Goal: Task Accomplishment & Management: Manage account settings

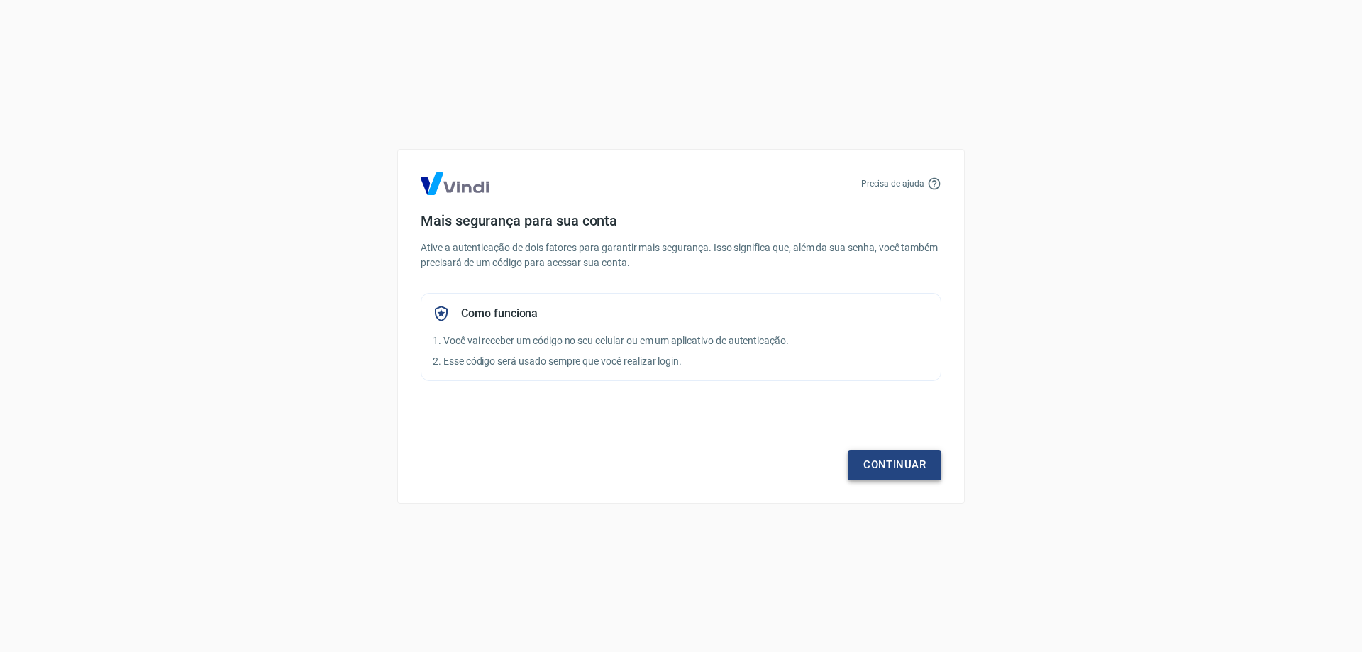
click at [873, 459] on link "Continuar" at bounding box center [894, 465] width 94 height 30
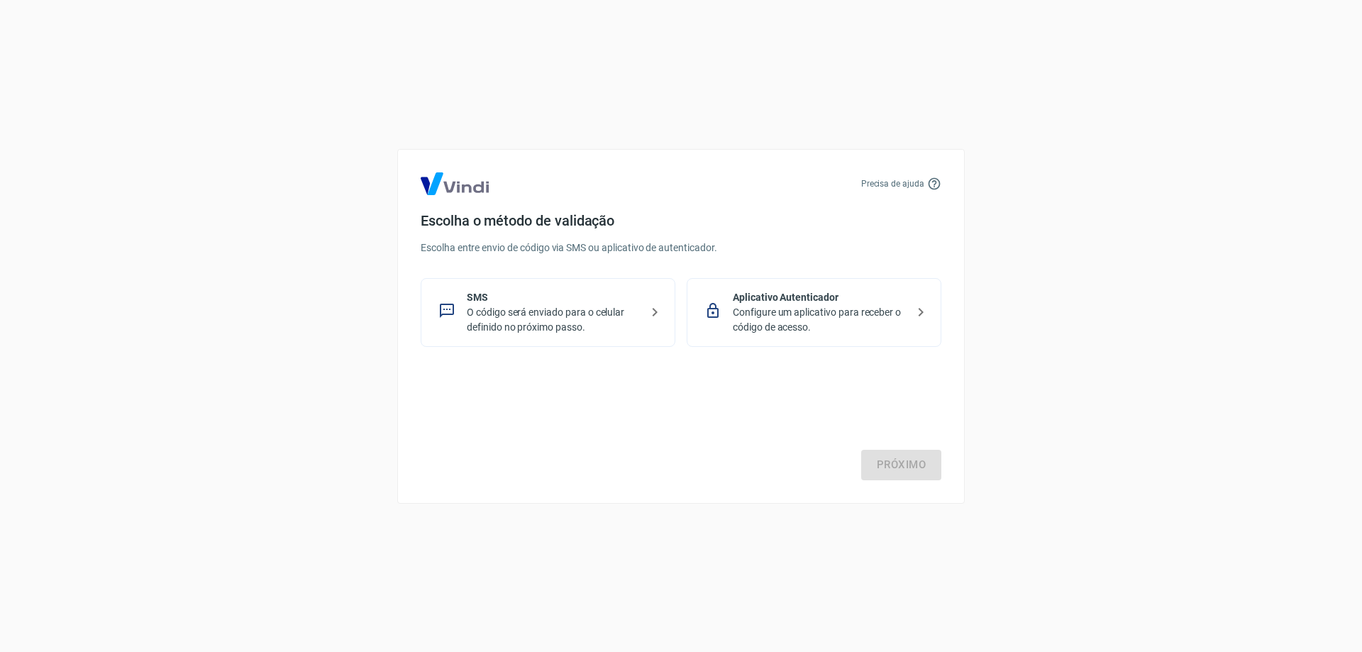
click at [828, 313] on p "Configure um aplicativo para receber o código de acesso." at bounding box center [820, 320] width 174 height 30
click at [912, 462] on link "Próximo" at bounding box center [901, 465] width 80 height 30
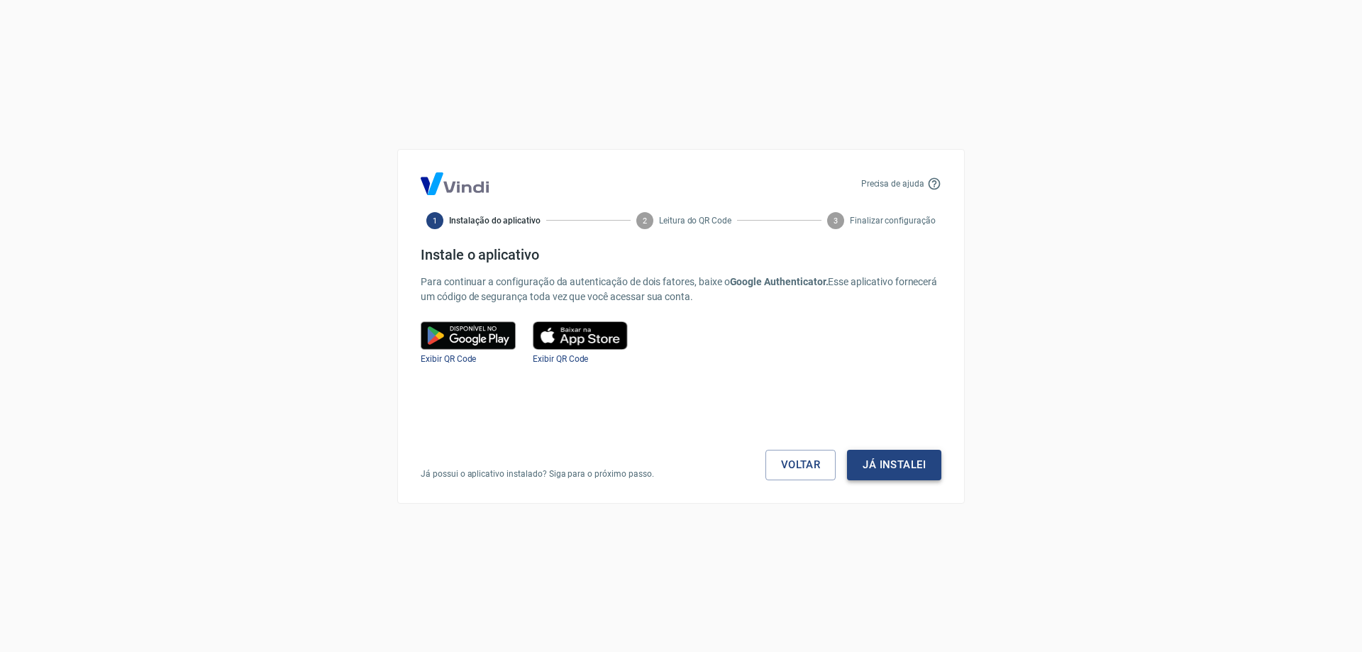
click at [894, 460] on button "Já instalei" at bounding box center [894, 465] width 94 height 30
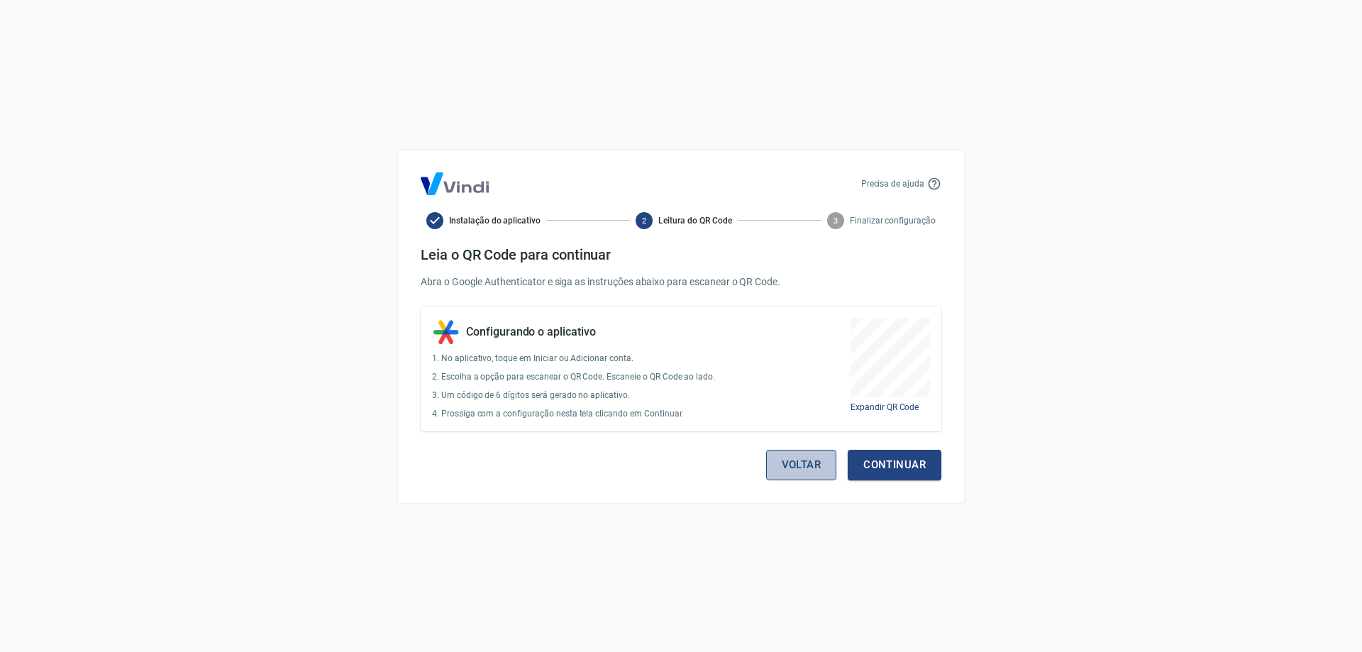
click at [814, 466] on button "Voltar" at bounding box center [801, 465] width 71 height 30
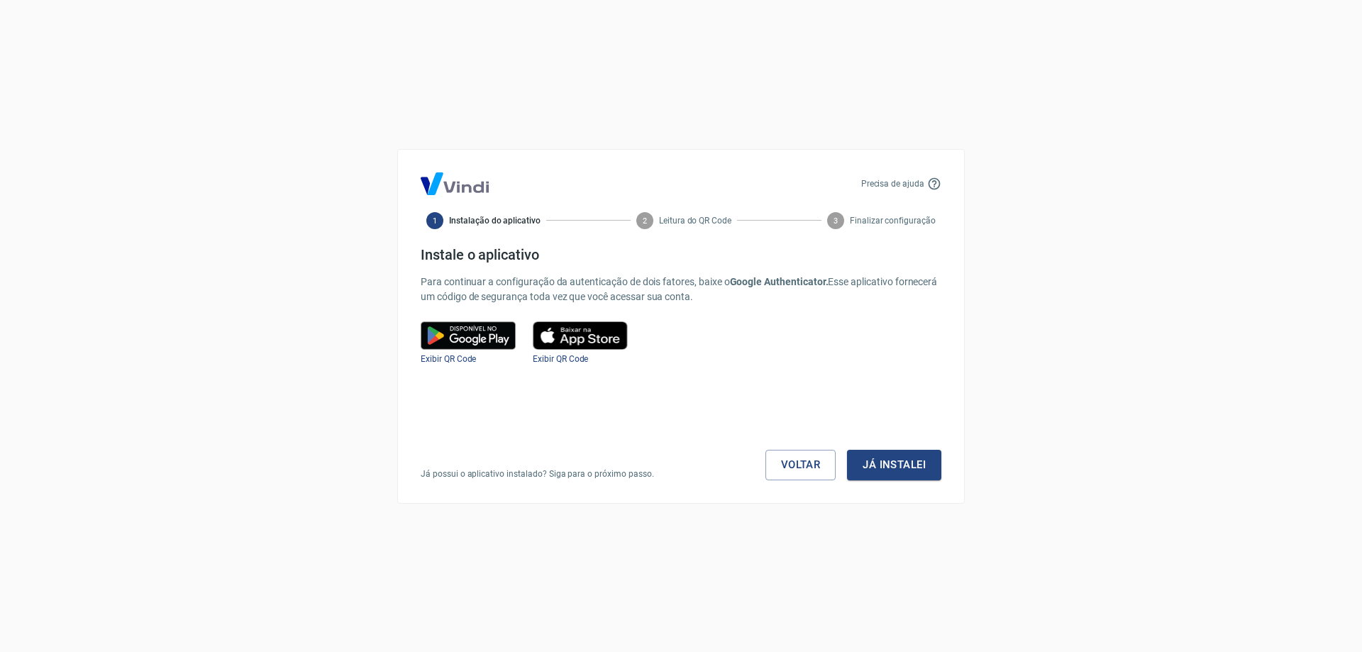
click at [460, 337] on img at bounding box center [468, 335] width 95 height 28
click at [794, 458] on link "Voltar" at bounding box center [800, 465] width 71 height 30
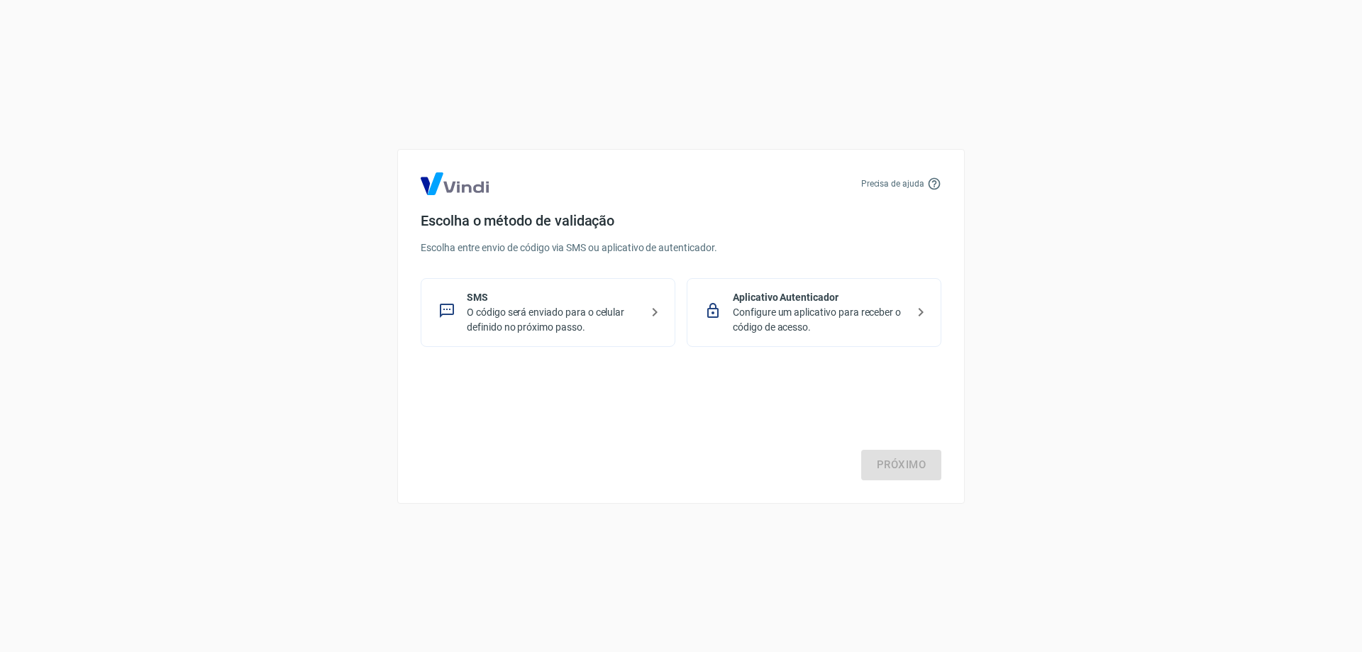
click at [566, 310] on p "O código será enviado para o celular definido no próximo passo." at bounding box center [554, 320] width 174 height 30
click at [884, 464] on link "Próximo" at bounding box center [901, 465] width 80 height 30
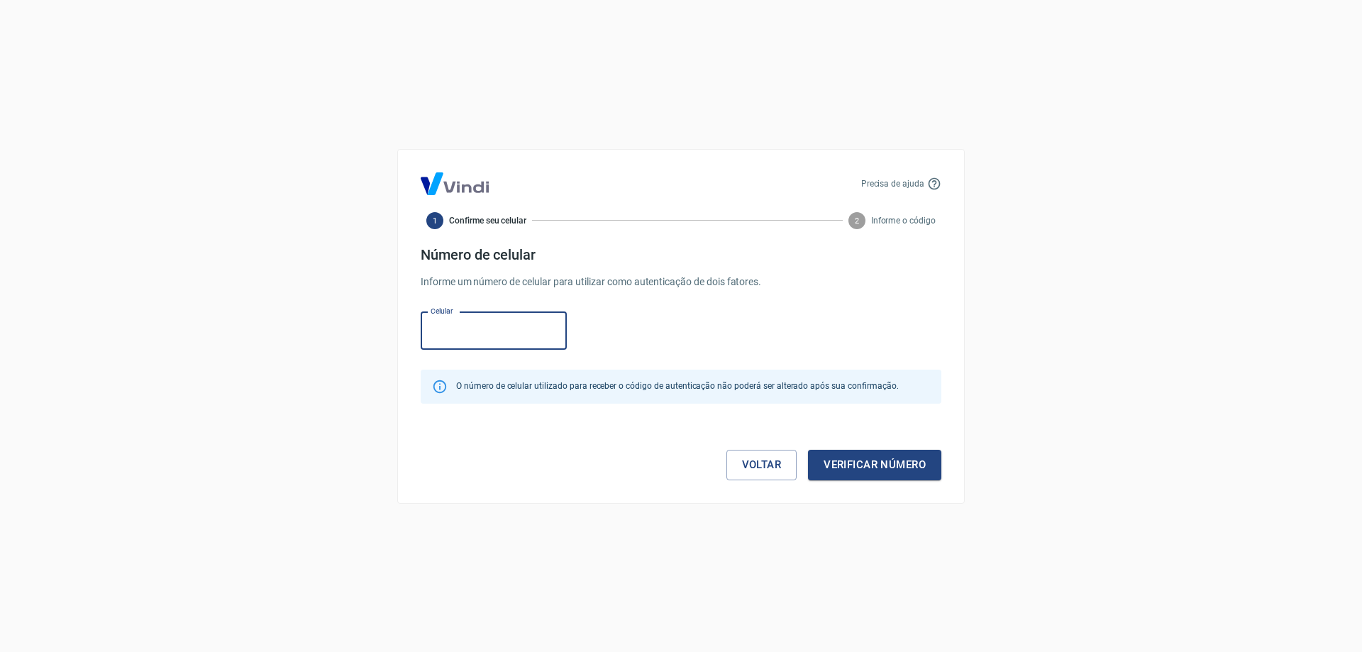
click at [514, 339] on input "Celular" at bounding box center [494, 331] width 146 height 38
type input "[PHONE_NUMBER]"
click at [834, 461] on button "Verificar número" at bounding box center [874, 465] width 133 height 30
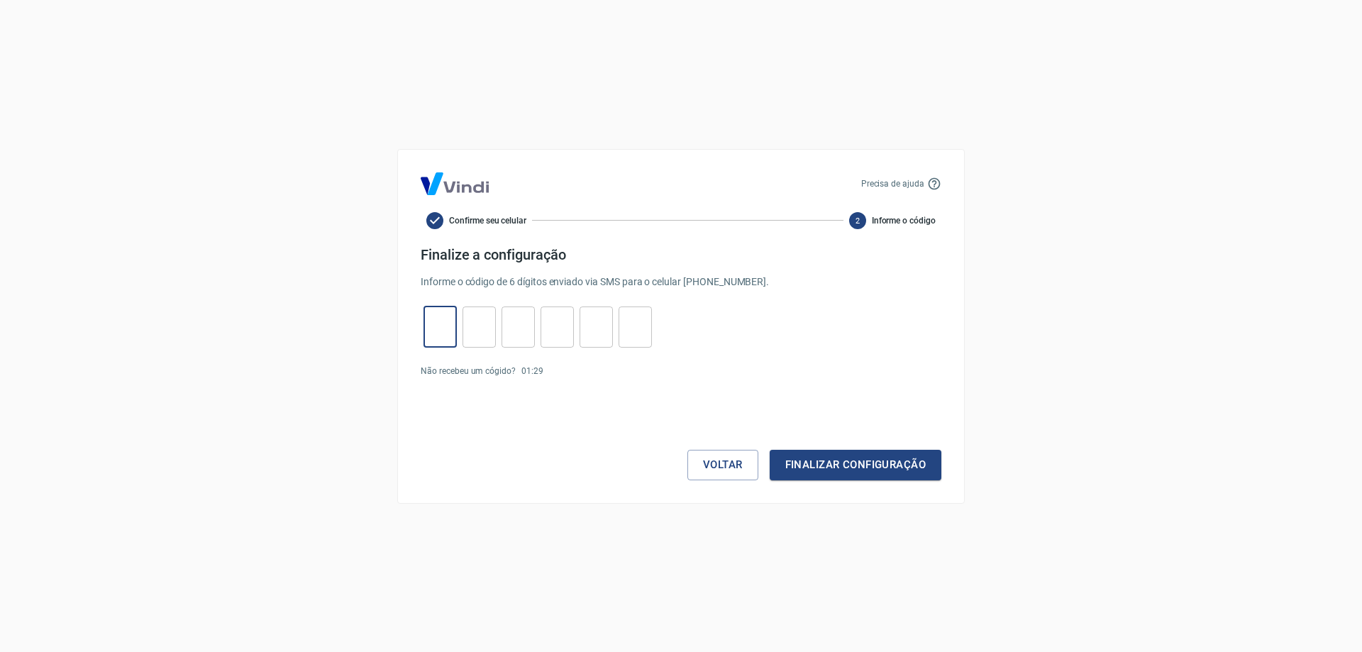
click at [441, 328] on input "tel" at bounding box center [439, 326] width 33 height 30
type input "2"
type input "1"
type input "4"
type input "0"
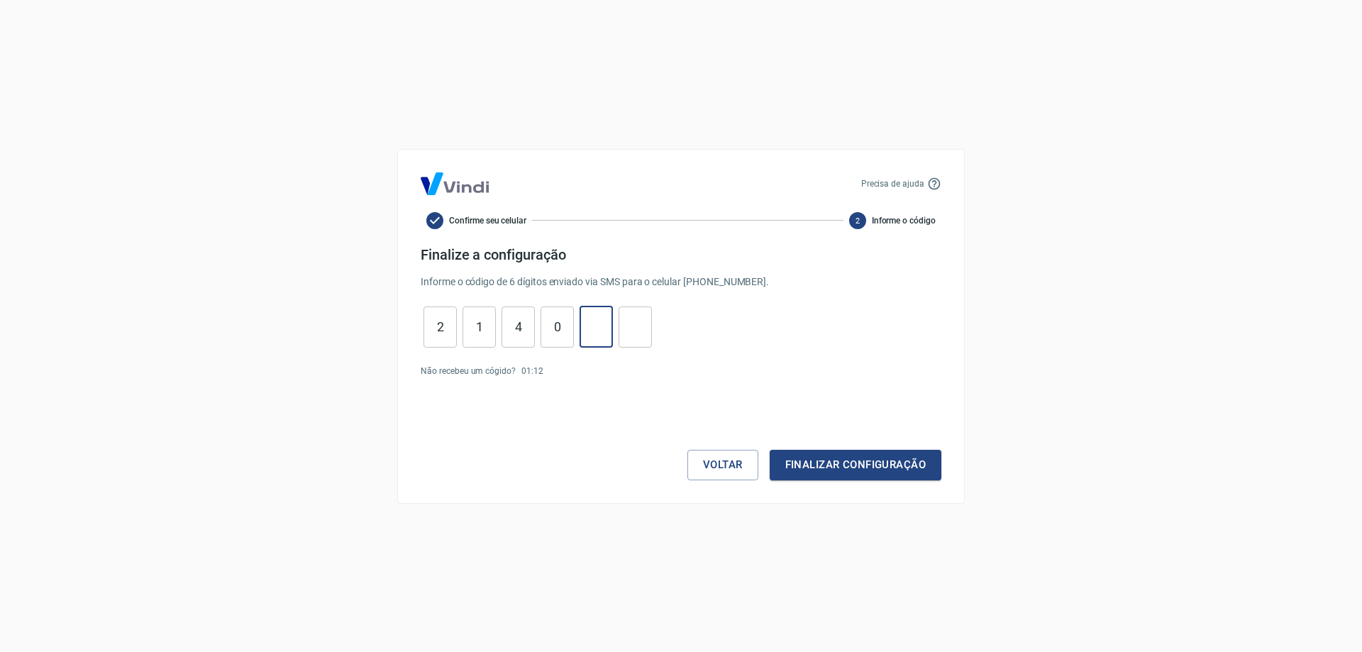
type input "7"
type input "3"
click at [834, 463] on button "Finalizar configuração" at bounding box center [855, 465] width 172 height 30
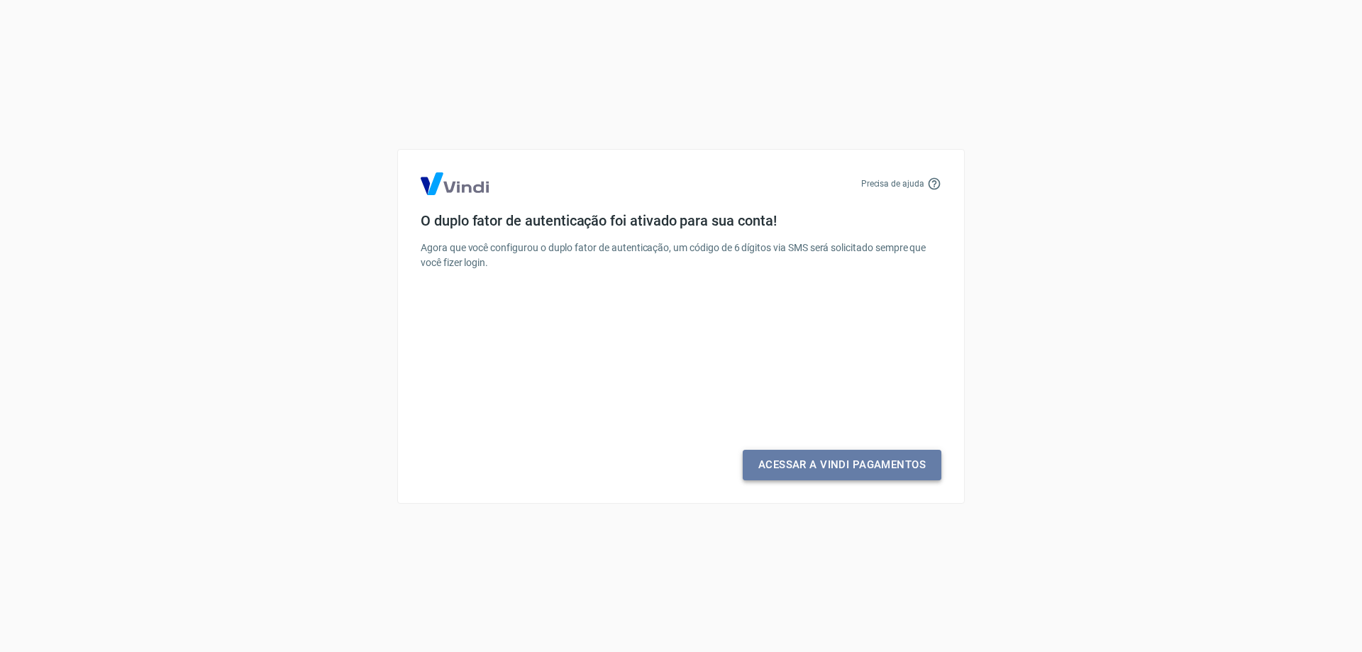
click at [791, 455] on link "Acessar a Vindi Pagamentos" at bounding box center [841, 465] width 199 height 30
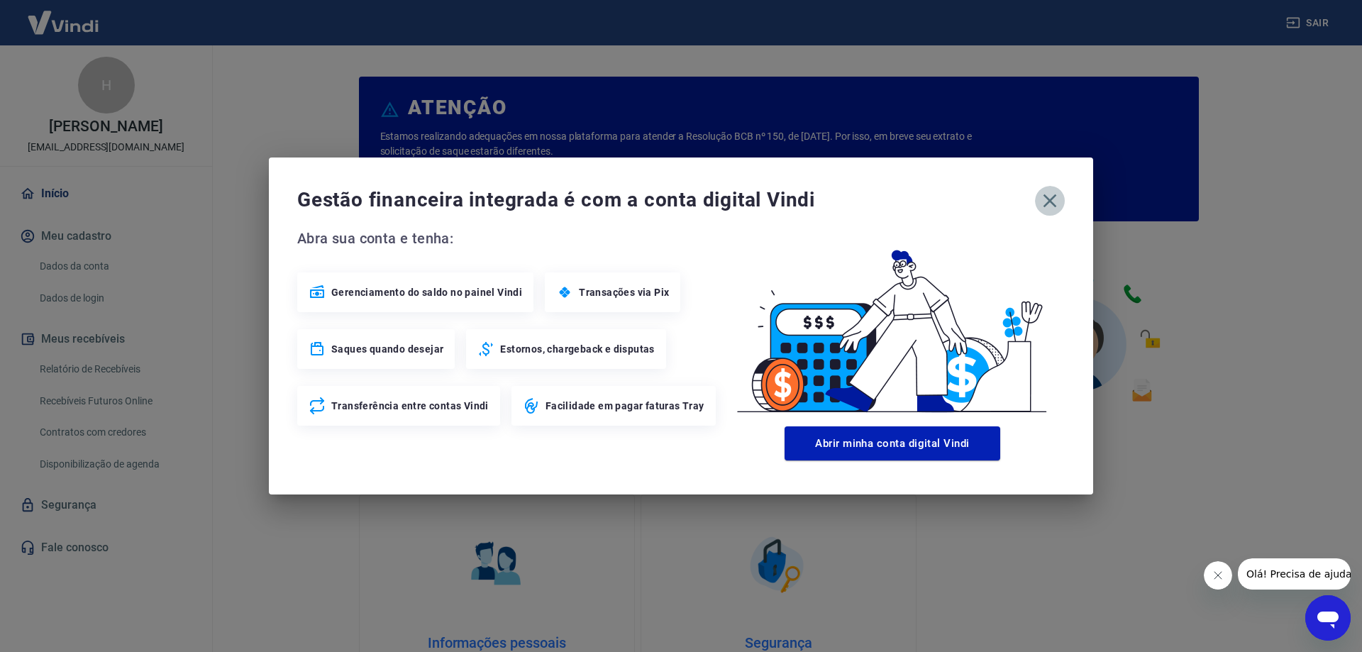
click at [1045, 202] on icon "button" at bounding box center [1049, 200] width 23 height 23
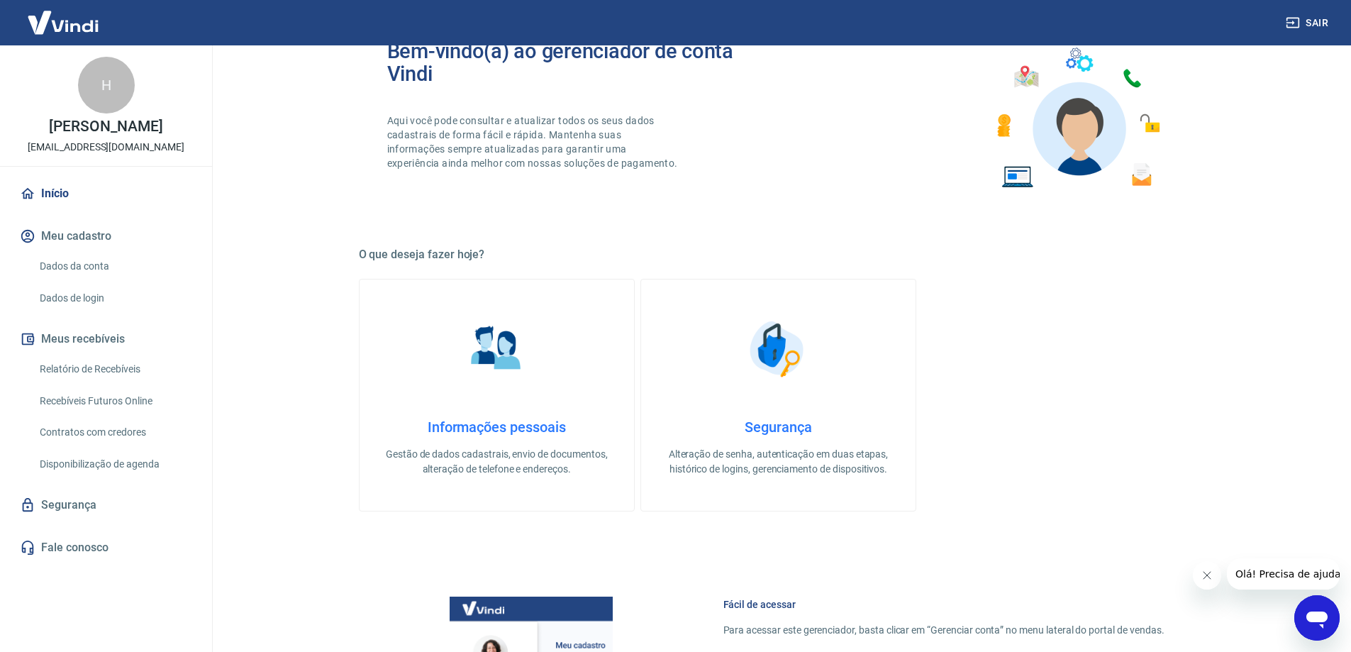
scroll to position [213, 0]
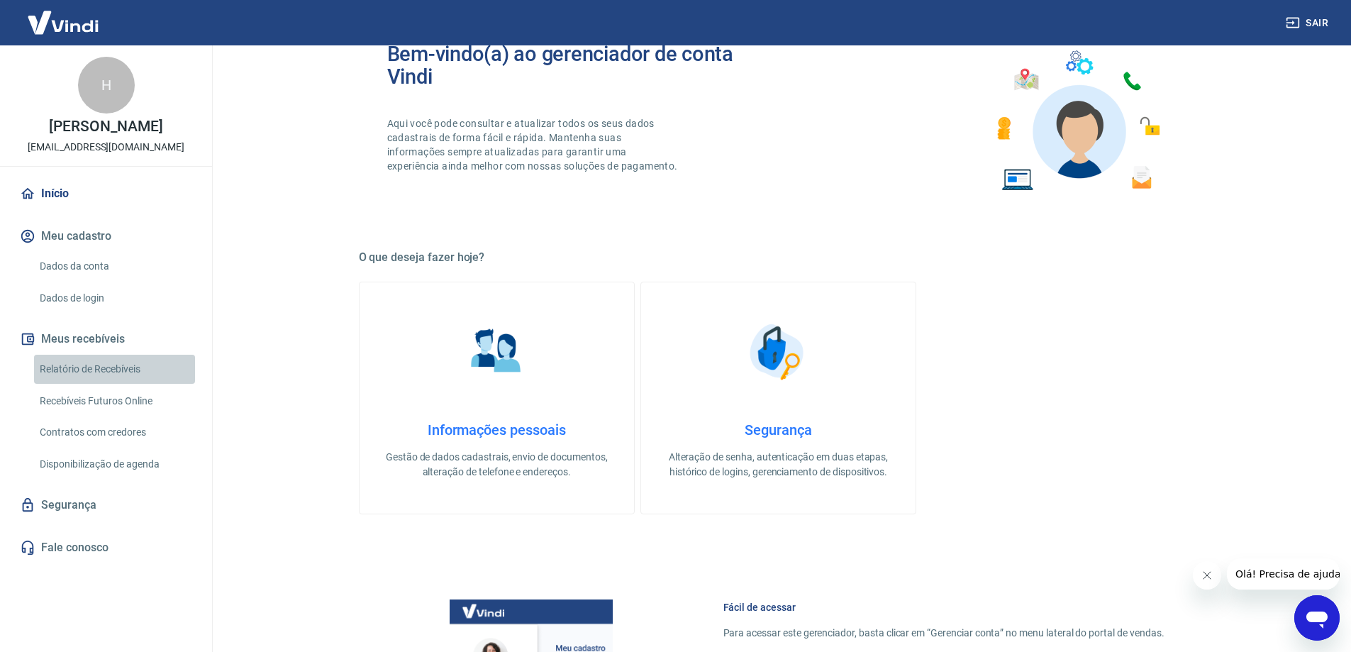
click at [86, 365] on link "Relatório de Recebíveis" at bounding box center [114, 369] width 161 height 29
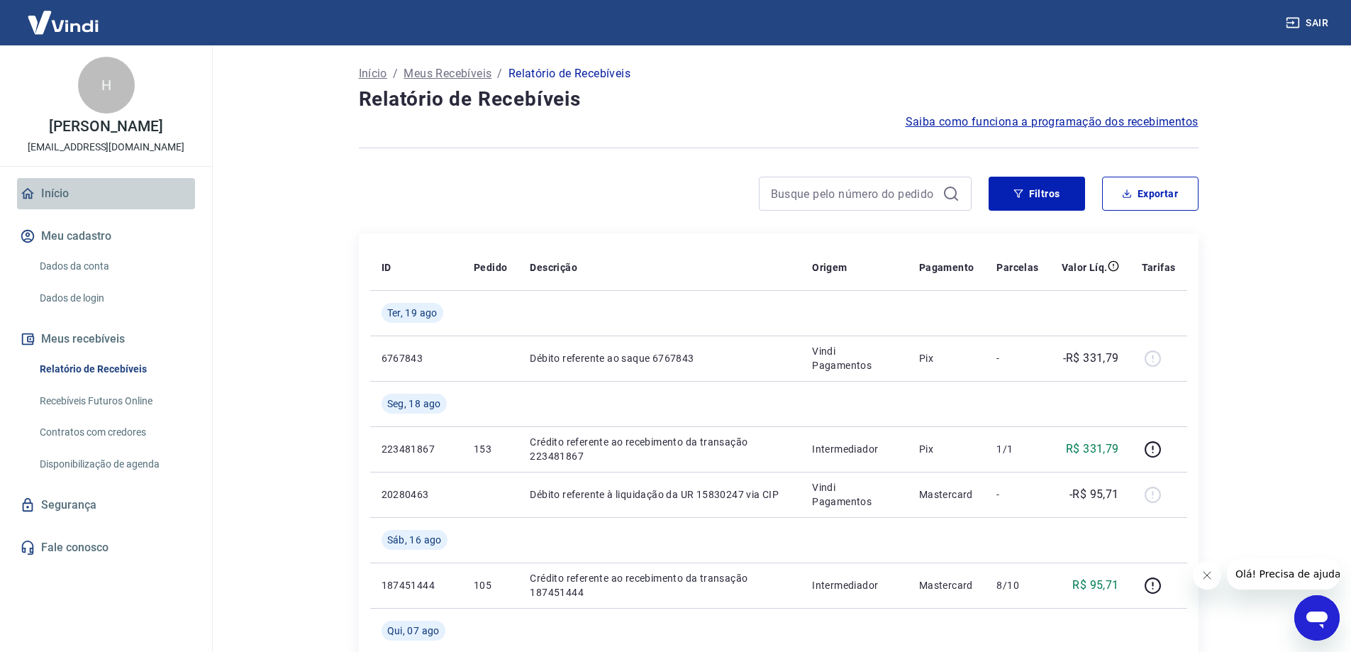
click at [61, 194] on link "Início" at bounding box center [106, 193] width 178 height 31
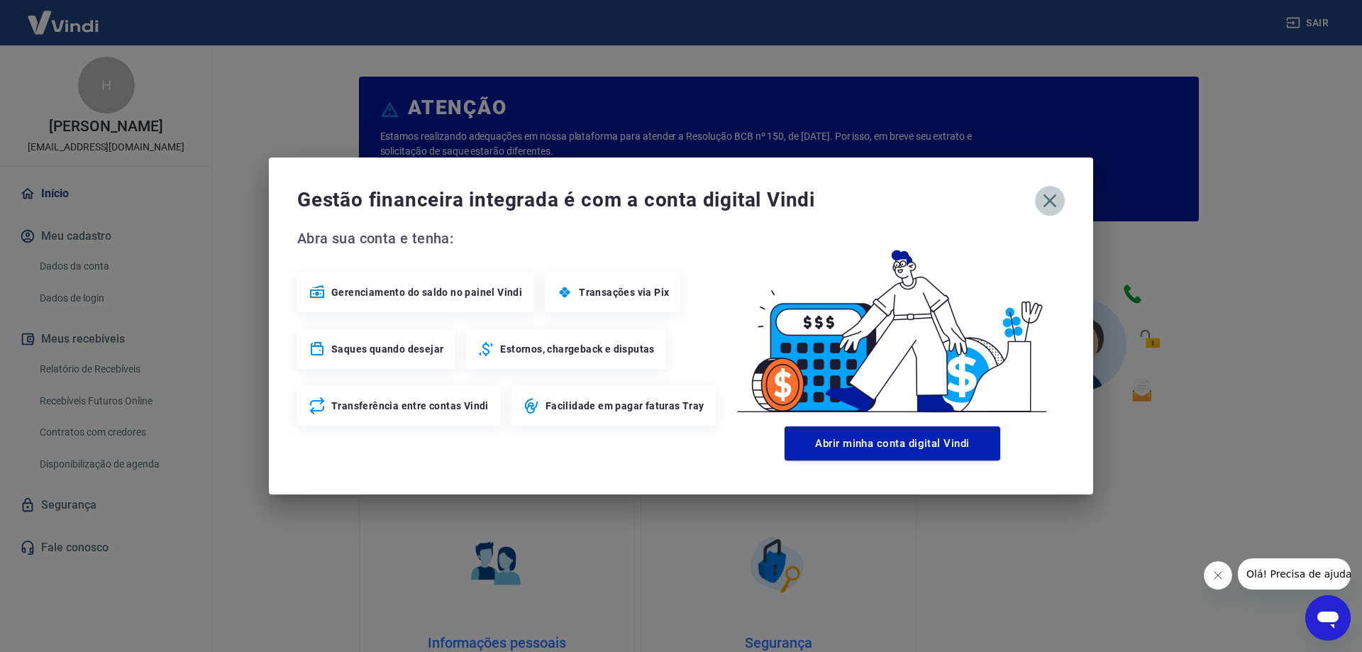
click at [1055, 204] on icon "button" at bounding box center [1049, 200] width 23 height 23
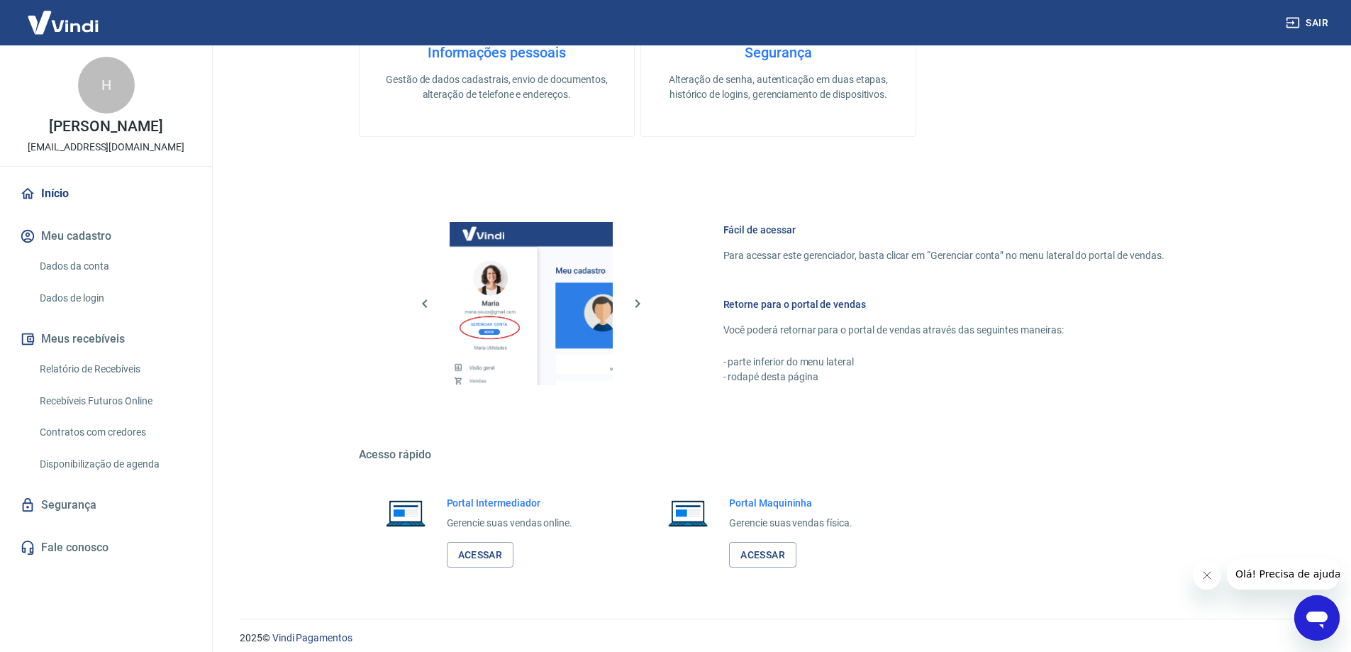
scroll to position [601, 0]
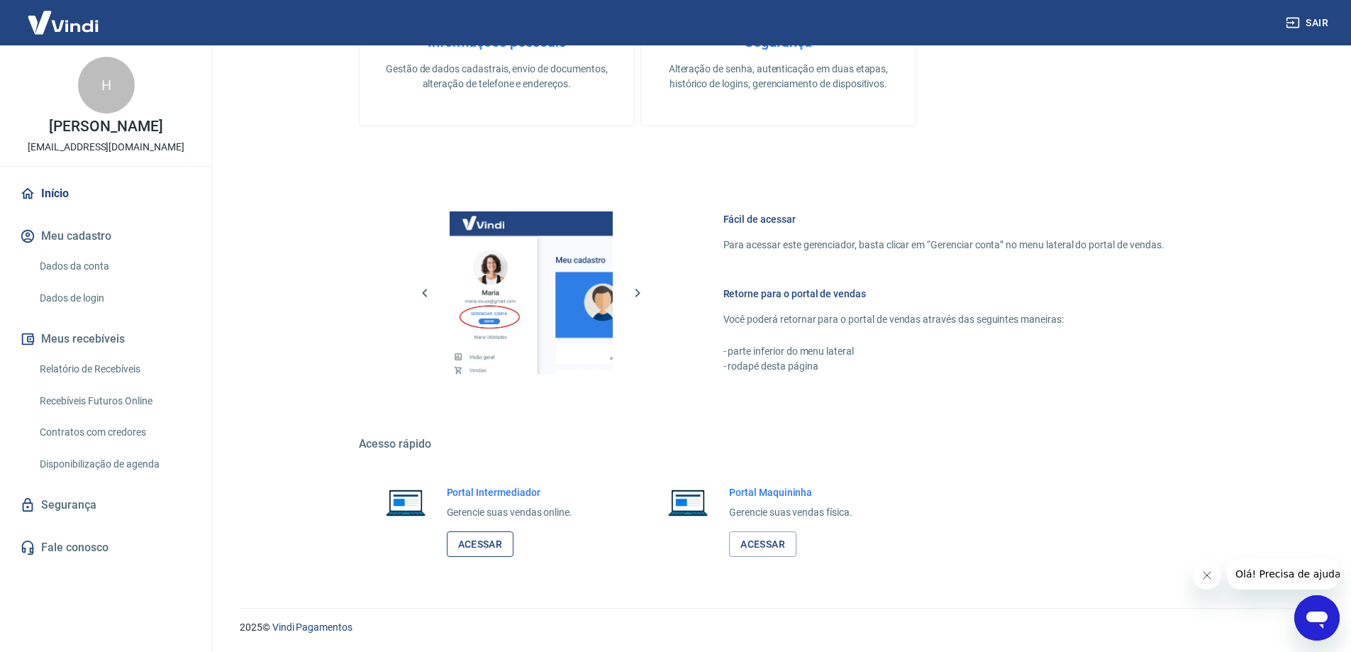
click at [475, 546] on link "Acessar" at bounding box center [480, 544] width 67 height 26
